Goal: Navigation & Orientation: Understand site structure

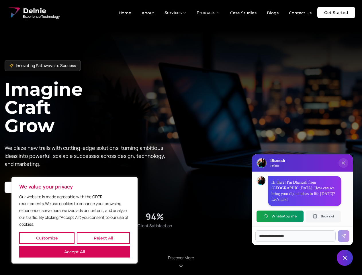
click at [47, 238] on button "Customize" at bounding box center [46, 237] width 55 height 11
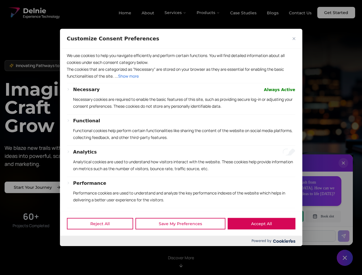
click at [103, 238] on div at bounding box center [181, 137] width 362 height 275
click at [74, 66] on p "We use cookies to help you navigate efficiently and perform certain functions. …" at bounding box center [181, 59] width 228 height 14
click at [181, 80] on p "The cookies that are categorized as "Necessary" are stored on your browser as t…" at bounding box center [181, 73] width 228 height 14
click at [176, 13] on div at bounding box center [181, 137] width 362 height 275
click at [208, 13] on div at bounding box center [181, 137] width 362 height 275
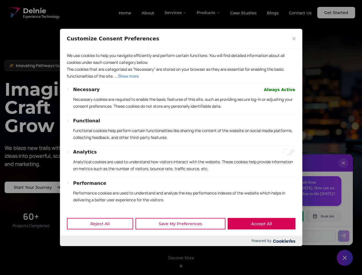
click at [343, 169] on div at bounding box center [181, 137] width 362 height 275
click at [280, 216] on div "Reject All Save My Preferences Accept All" at bounding box center [181, 223] width 242 height 24
click at [323, 216] on div at bounding box center [181, 137] width 362 height 275
click at [345, 258] on div at bounding box center [181, 137] width 362 height 275
